Goal: Download file/media

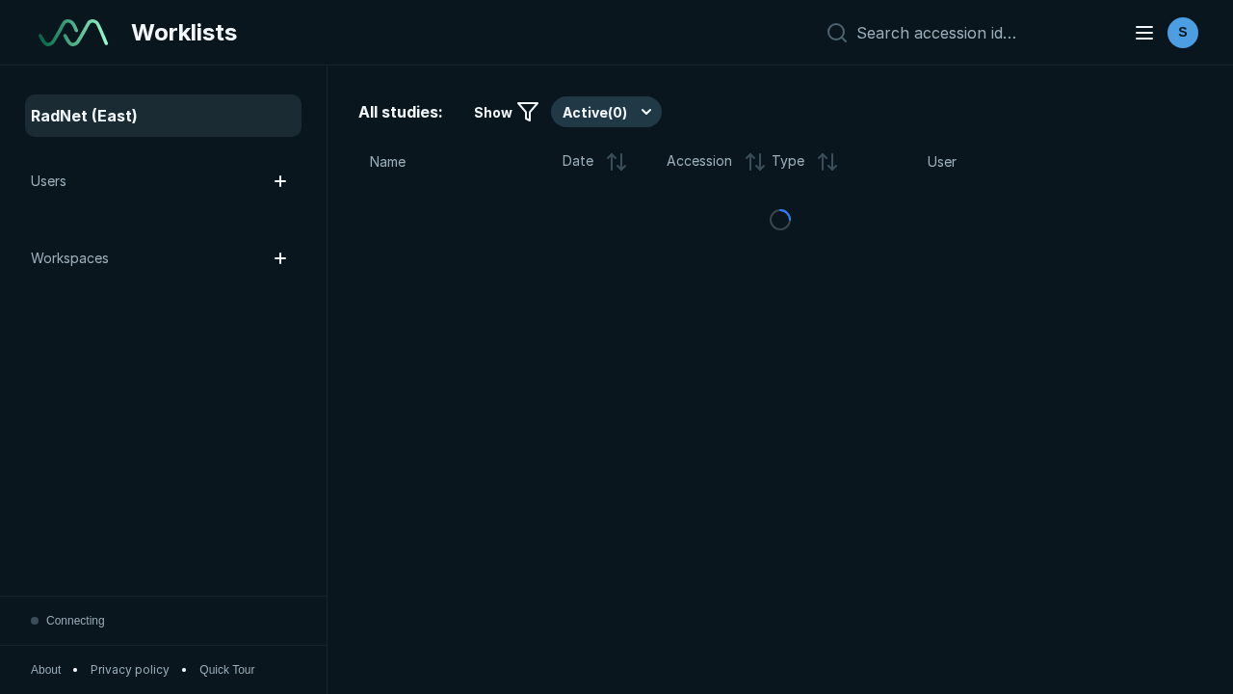
scroll to position [5262, 8027]
